Goal: Task Accomplishment & Management: Manage account settings

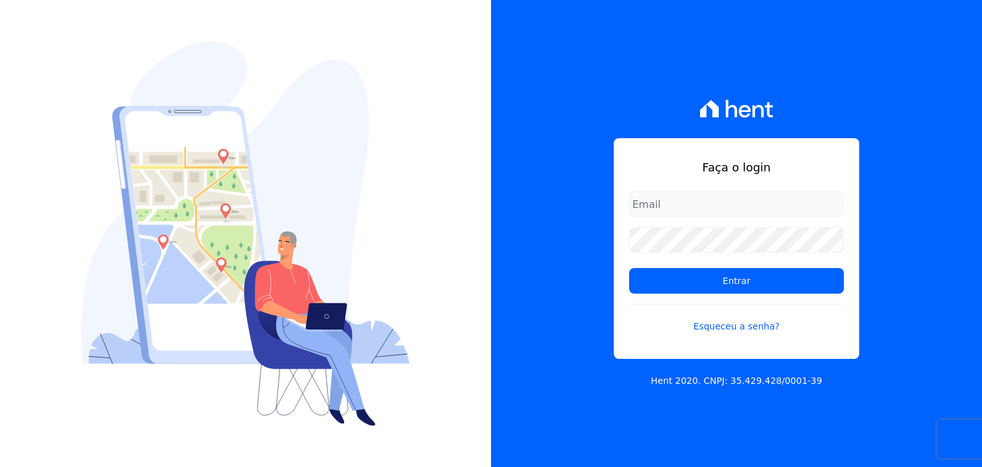
click at [714, 202] on input "email" at bounding box center [736, 204] width 215 height 26
type input "[EMAIL_ADDRESS][DOMAIN_NAME]"
click at [718, 321] on link "Esqueceu a senha?" at bounding box center [736, 318] width 215 height 29
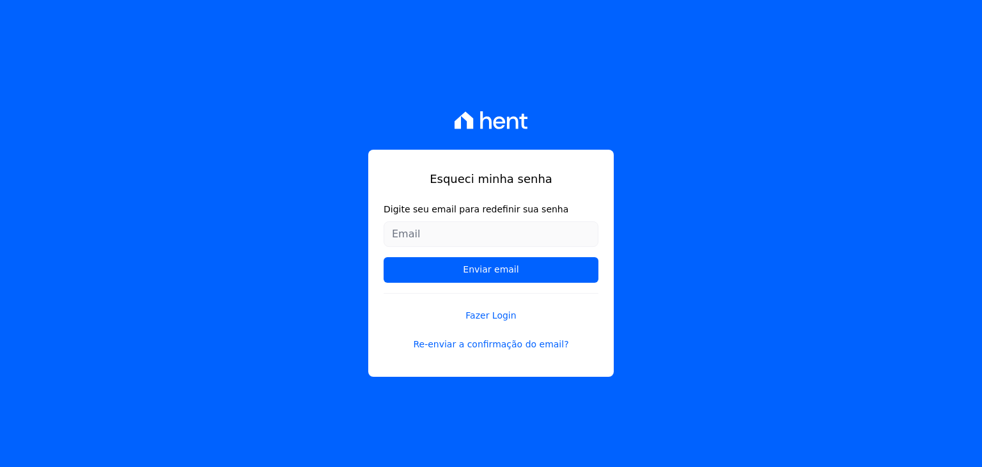
click at [487, 241] on input "Digite seu email para redefinir sua senha" at bounding box center [491, 234] width 215 height 26
type input "[EMAIL_ADDRESS][DOMAIN_NAME]"
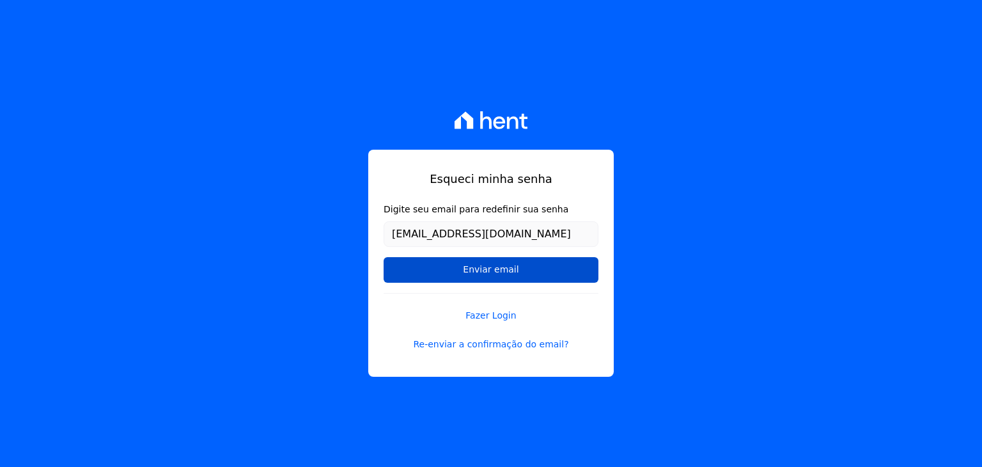
click at [496, 272] on input "Enviar email" at bounding box center [491, 270] width 215 height 26
click at [475, 269] on input "Enviar email" at bounding box center [491, 270] width 215 height 26
click at [476, 269] on input "Enviar email" at bounding box center [491, 270] width 215 height 26
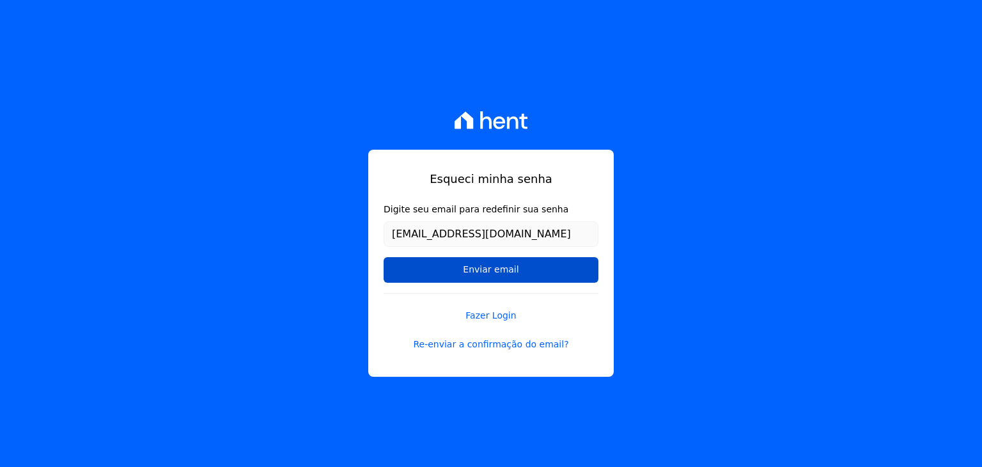
click at [476, 267] on input "Enviar email" at bounding box center [491, 270] width 215 height 26
click at [468, 284] on form "Digite seu email para redefinir sua senha andremfbiun@gmail.com Enviar email" at bounding box center [491, 248] width 215 height 90
click at [523, 355] on div "Esqueci minha senha Digite seu email para redefinir sua senha andremfbiun@gmail…" at bounding box center [491, 263] width 246 height 227
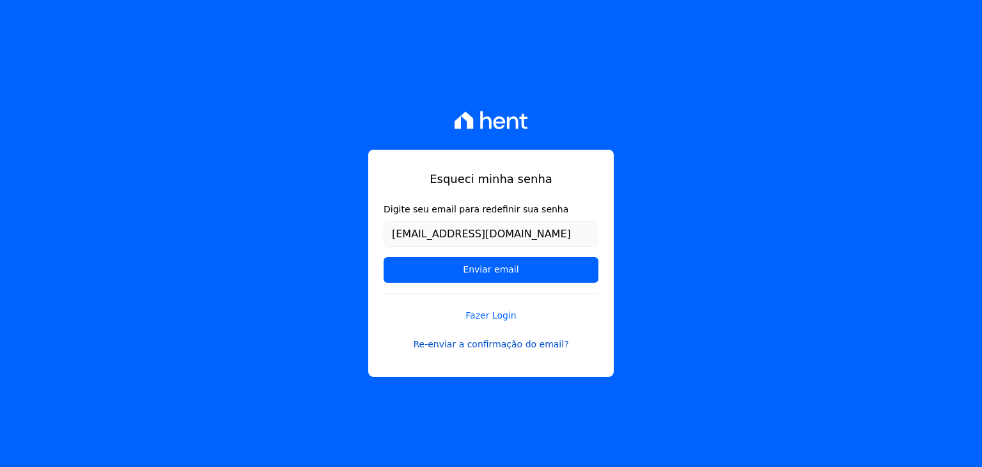
click at [528, 343] on link "Re-enviar a confirmação do email?" at bounding box center [491, 344] width 215 height 13
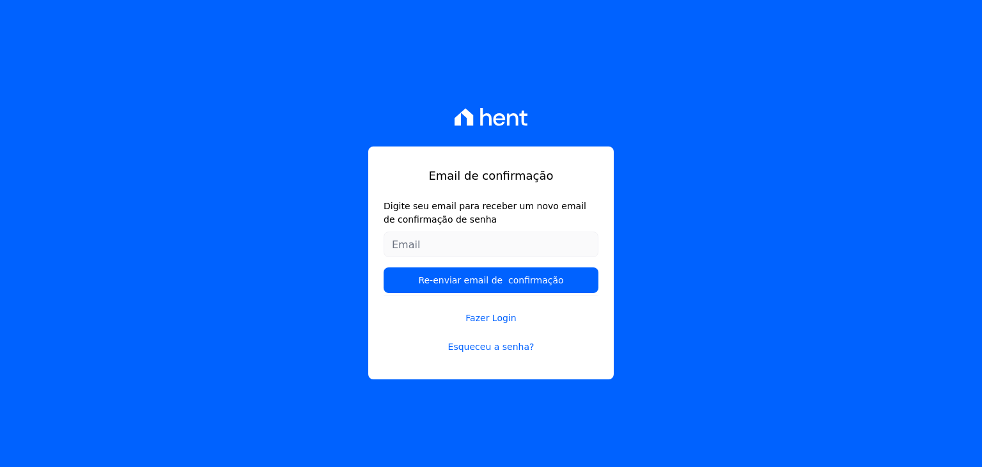
click at [528, 343] on link "Esqueceu a senha?" at bounding box center [491, 346] width 215 height 13
click at [519, 347] on link "Esqueceu a senha?" at bounding box center [491, 346] width 215 height 13
click at [466, 249] on input "Digite seu email para receber um novo email de confirmação de senha" at bounding box center [491, 245] width 215 height 26
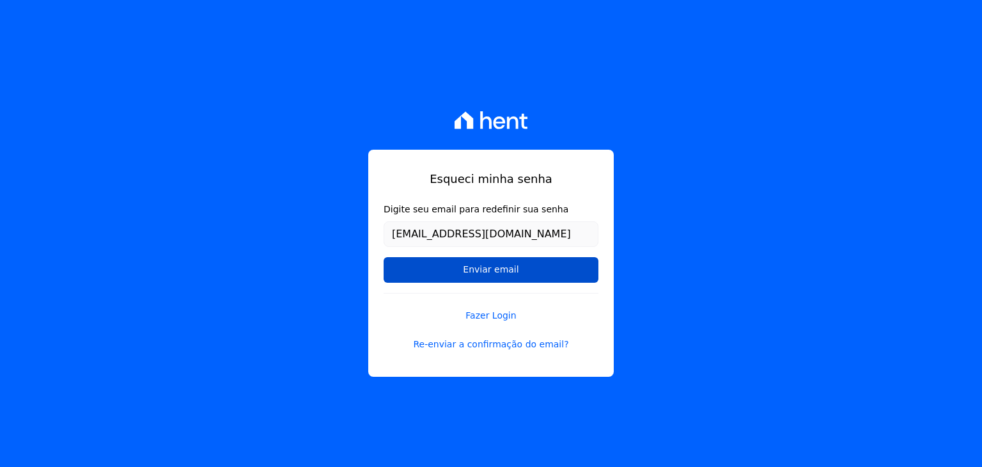
type input "[EMAIL_ADDRESS][DOMAIN_NAME]"
click at [440, 265] on input "Enviar email" at bounding box center [491, 270] width 215 height 26
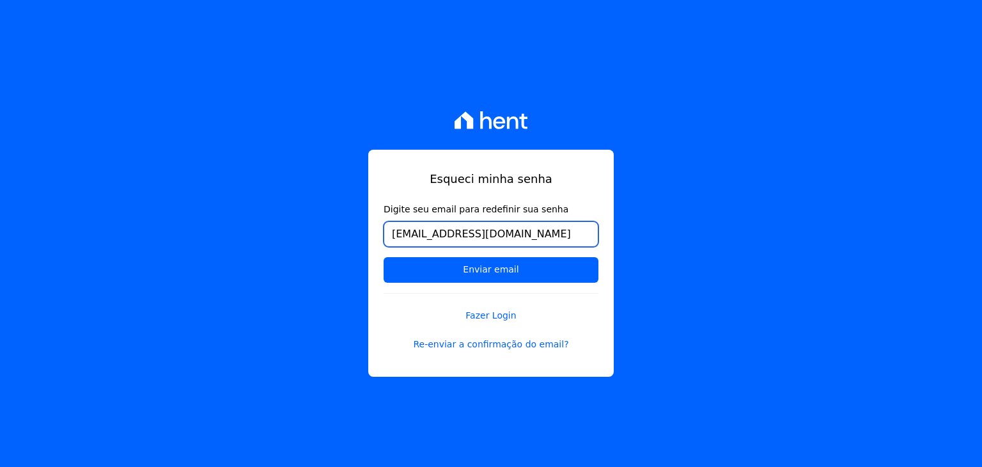
click at [398, 225] on input "[EMAIL_ADDRESS][DOMAIN_NAME]" at bounding box center [491, 234] width 215 height 26
click at [391, 232] on input "[EMAIL_ADDRESS][DOMAIN_NAME]" at bounding box center [491, 234] width 215 height 26
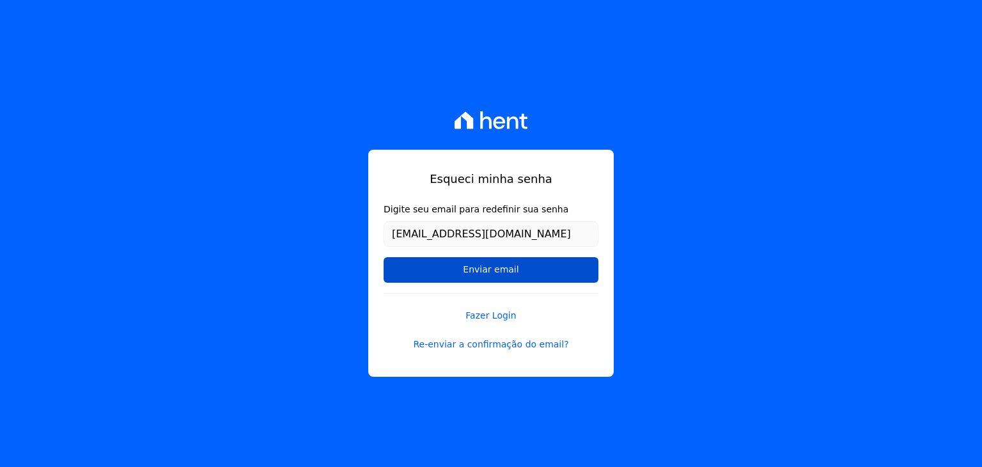
click at [458, 267] on input "Enviar email" at bounding box center [491, 270] width 215 height 26
